Goal: Navigation & Orientation: Find specific page/section

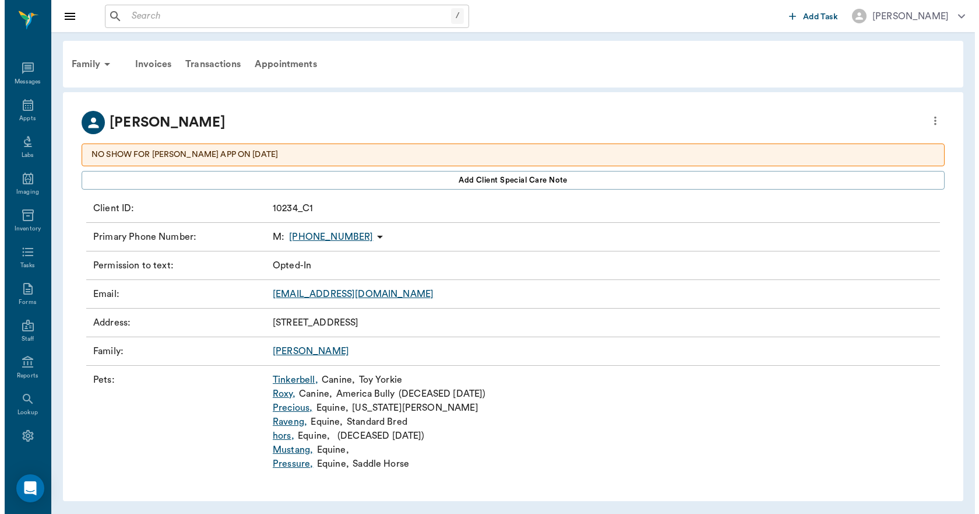
scroll to position [22, 0]
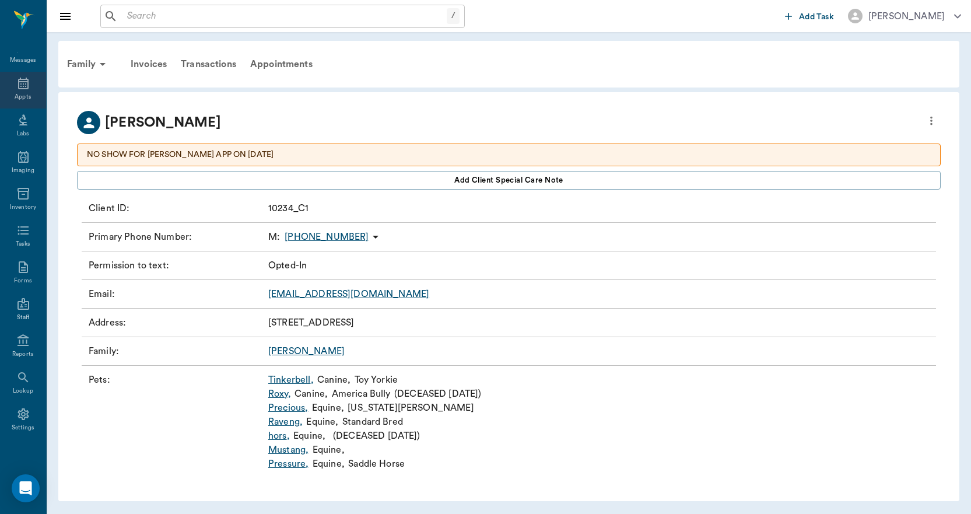
click at [16, 87] on icon at bounding box center [23, 83] width 14 height 14
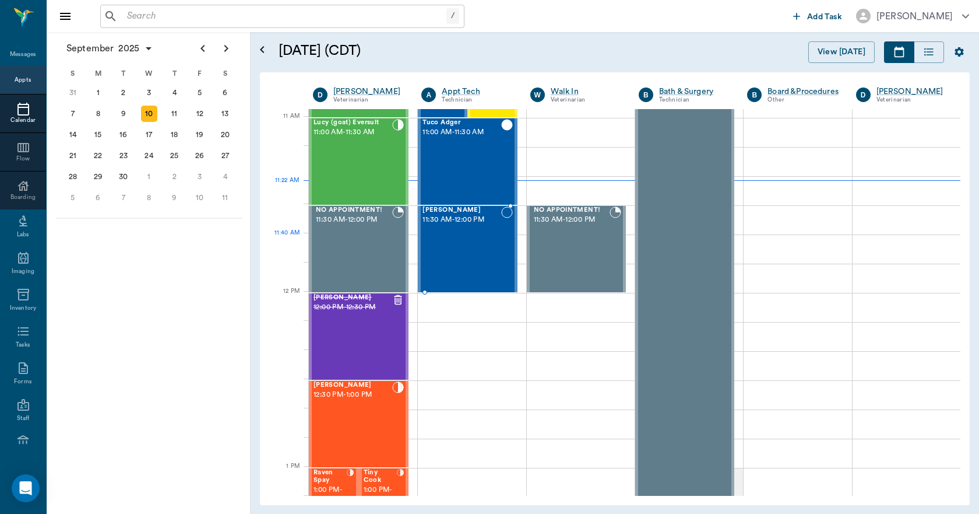
scroll to position [526, 0]
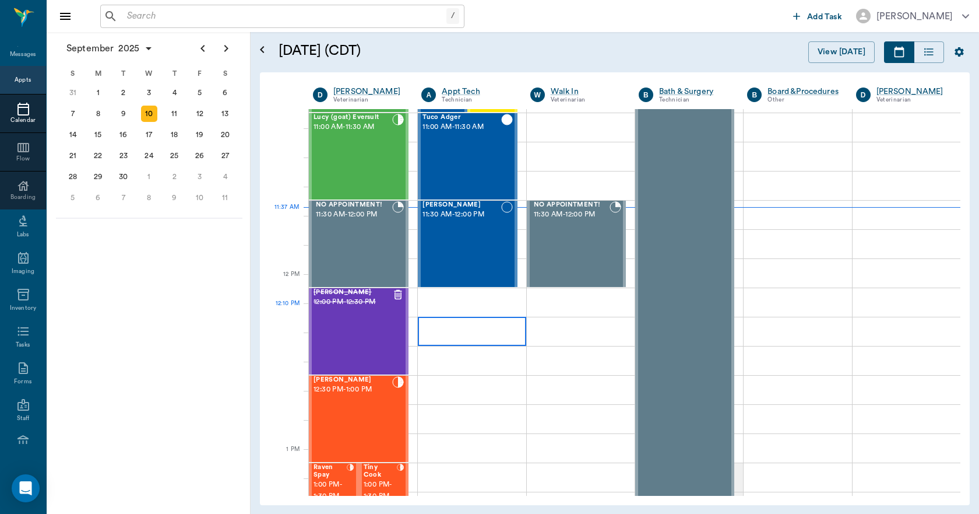
scroll to position [584, 0]
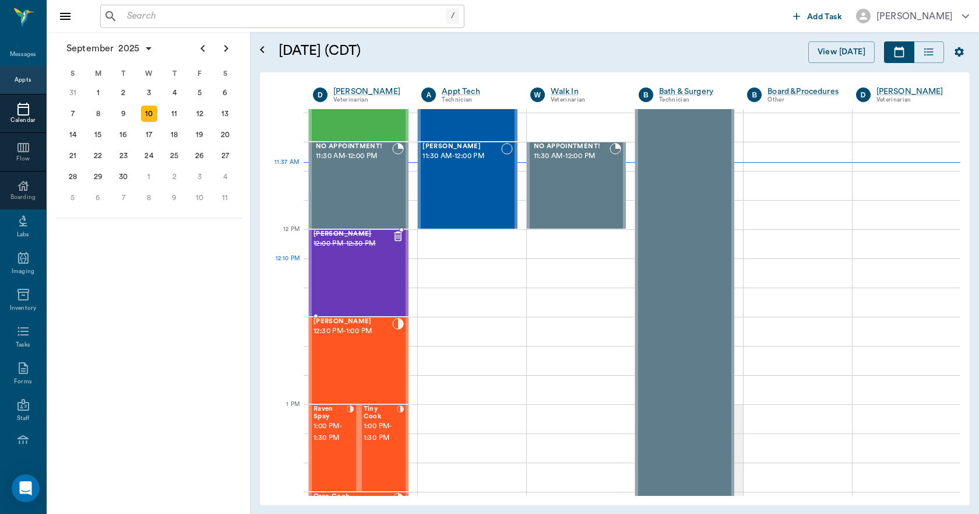
click at [379, 283] on div "[PERSON_NAME] 12:00 PM - 12:30 PM" at bounding box center [353, 272] width 79 height 85
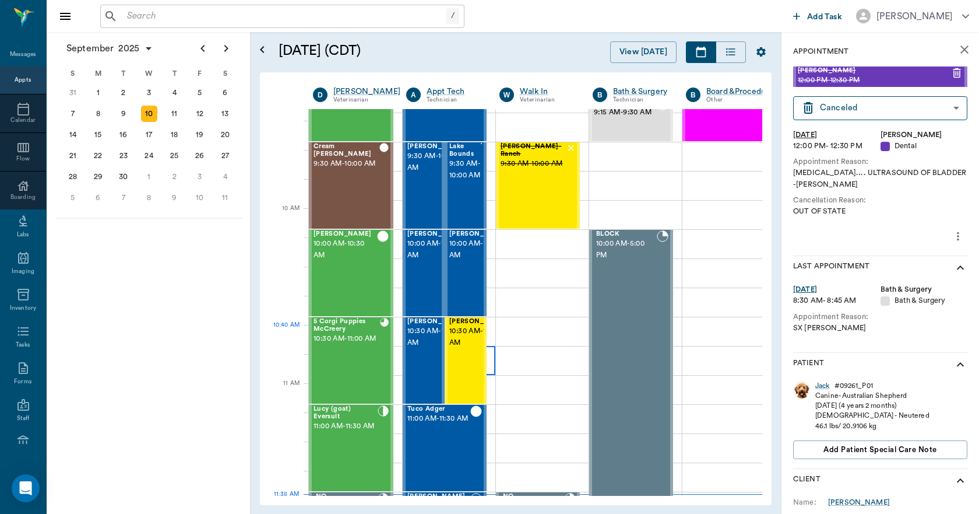
scroll to position [293, 0]
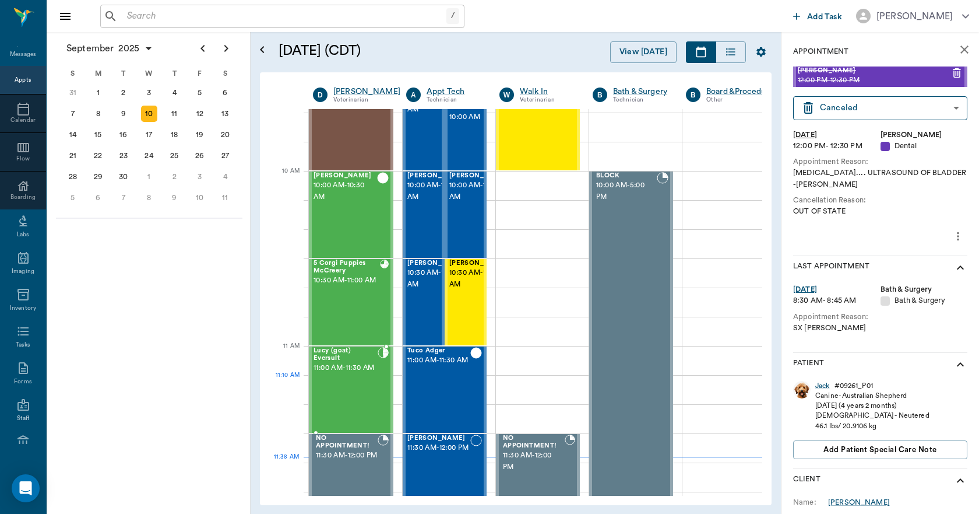
click at [374, 374] on span "11:00 AM - 11:30 AM" at bounding box center [346, 368] width 64 height 12
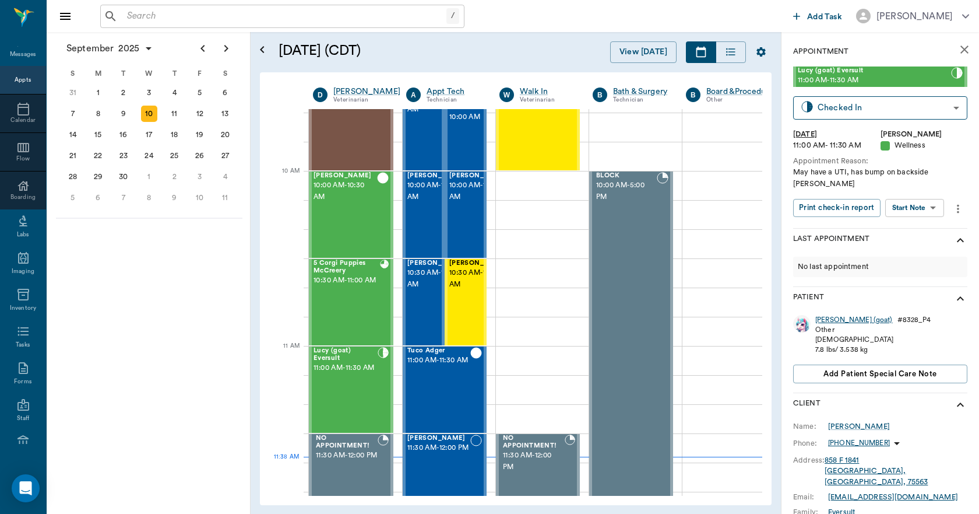
click at [821, 315] on div "[PERSON_NAME] (goat)" at bounding box center [855, 320] width 78 height 10
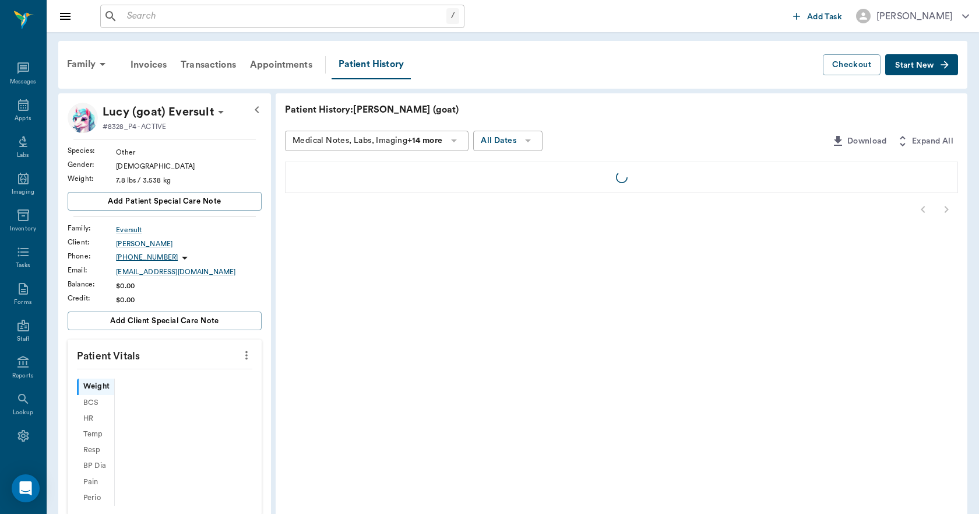
scroll to position [22, 0]
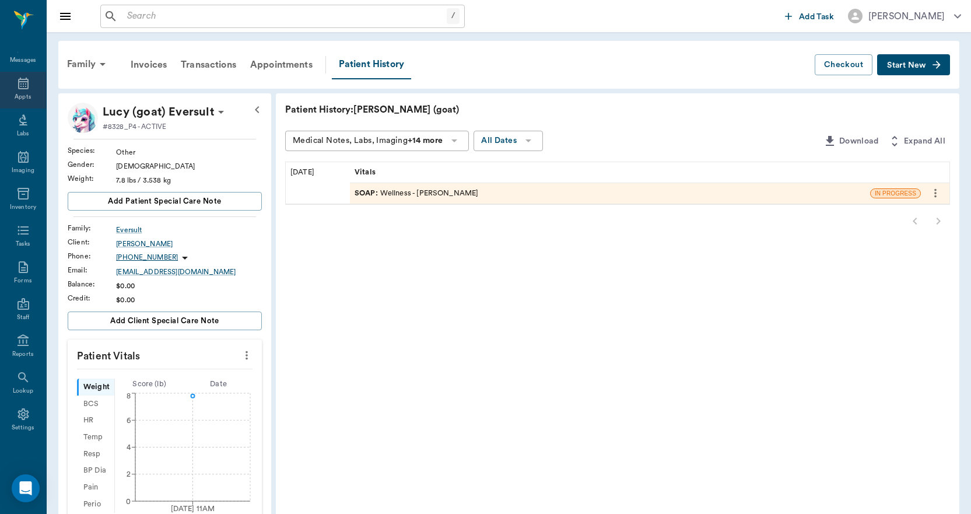
click at [20, 84] on icon at bounding box center [23, 84] width 10 height 12
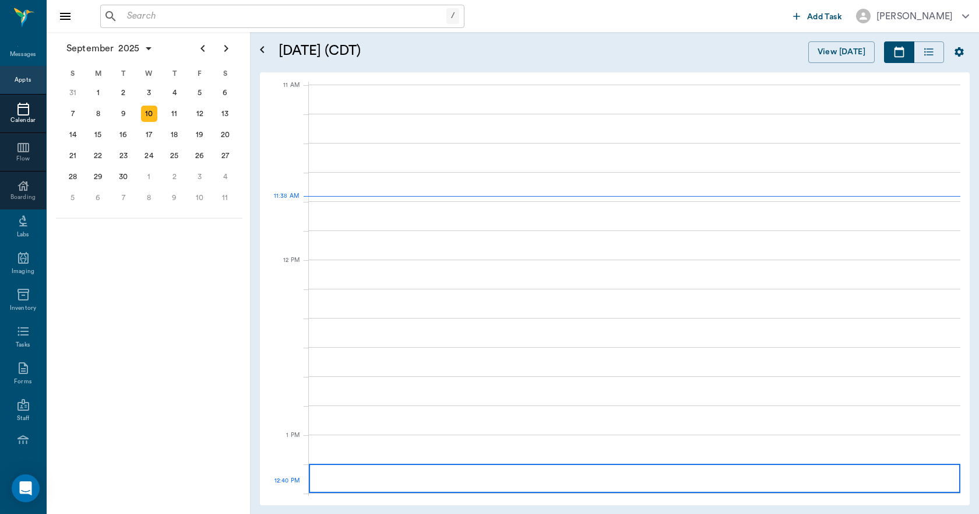
scroll to position [526, 0]
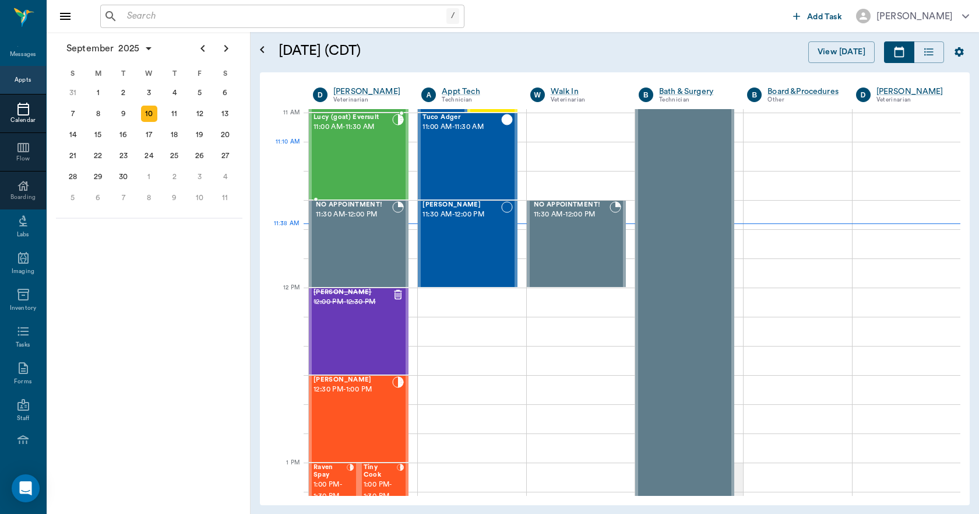
click at [371, 152] on div "[PERSON_NAME] (goat) Eversult 11:00 AM - 11:30 AM" at bounding box center [353, 156] width 79 height 85
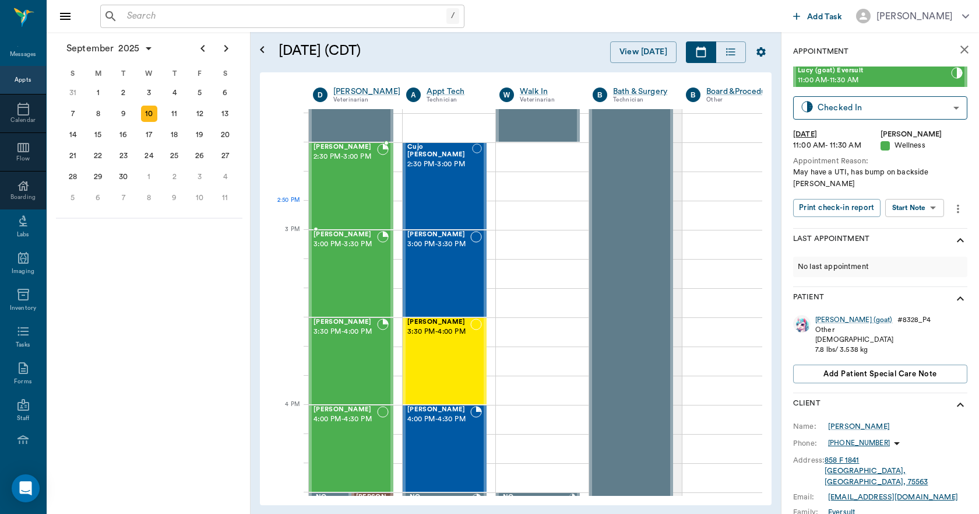
scroll to position [1109, 0]
